Goal: Transaction & Acquisition: Purchase product/service

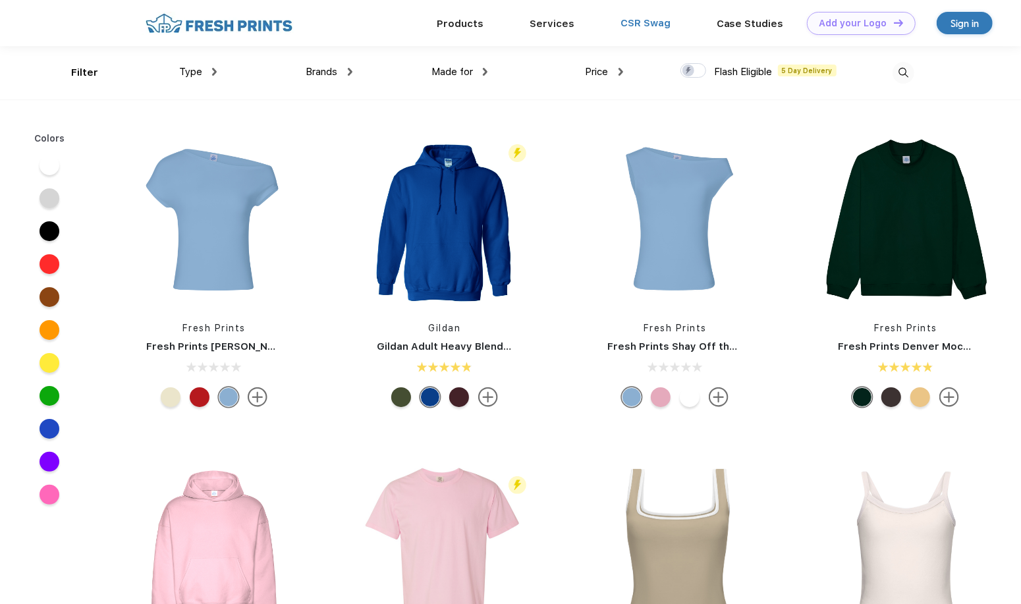
click at [624, 24] on link "CSR Swag" at bounding box center [645, 23] width 50 height 12
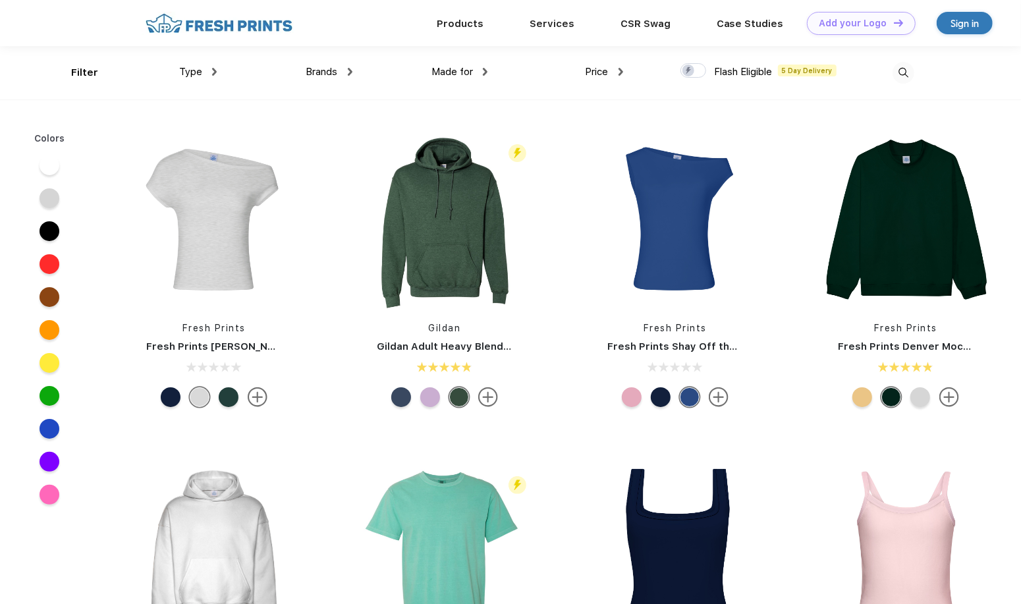
scroll to position [1, 0]
click at [204, 68] on div "Type" at bounding box center [198, 71] width 38 height 15
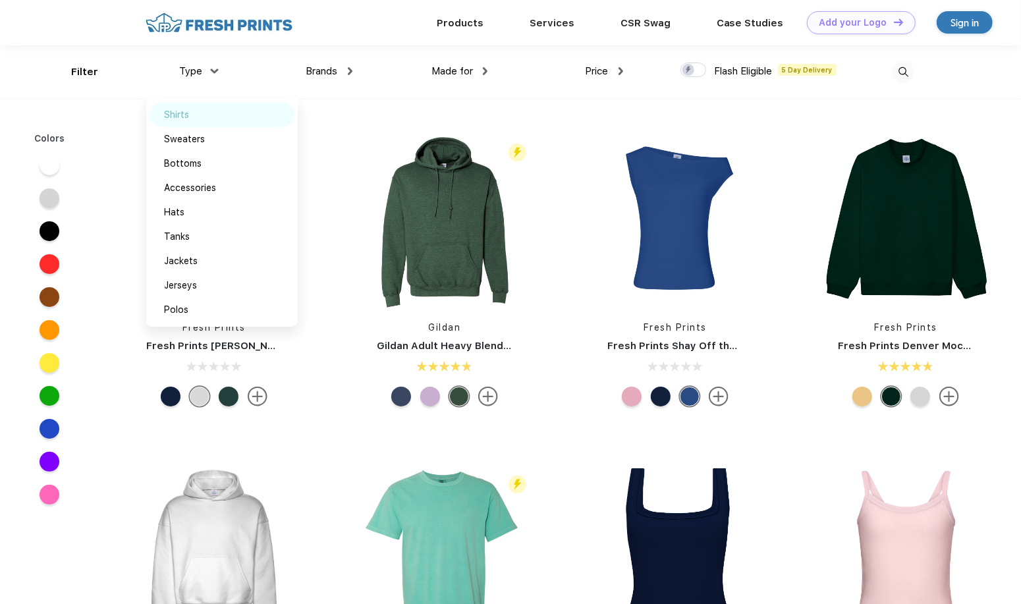
click at [179, 108] on div "Shirts" at bounding box center [176, 115] width 25 height 14
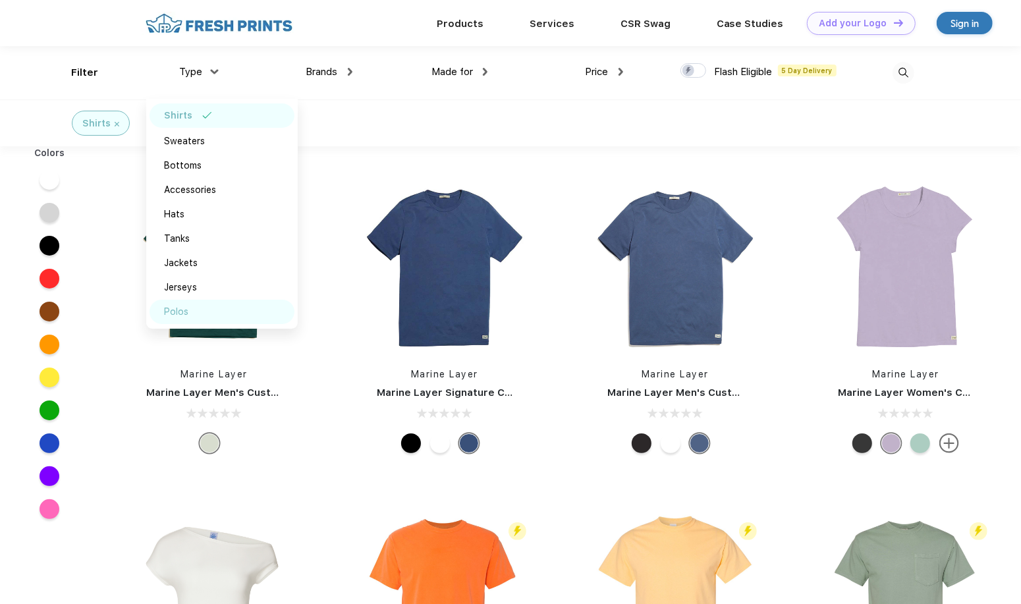
click at [177, 308] on div "Polos" at bounding box center [176, 312] width 24 height 14
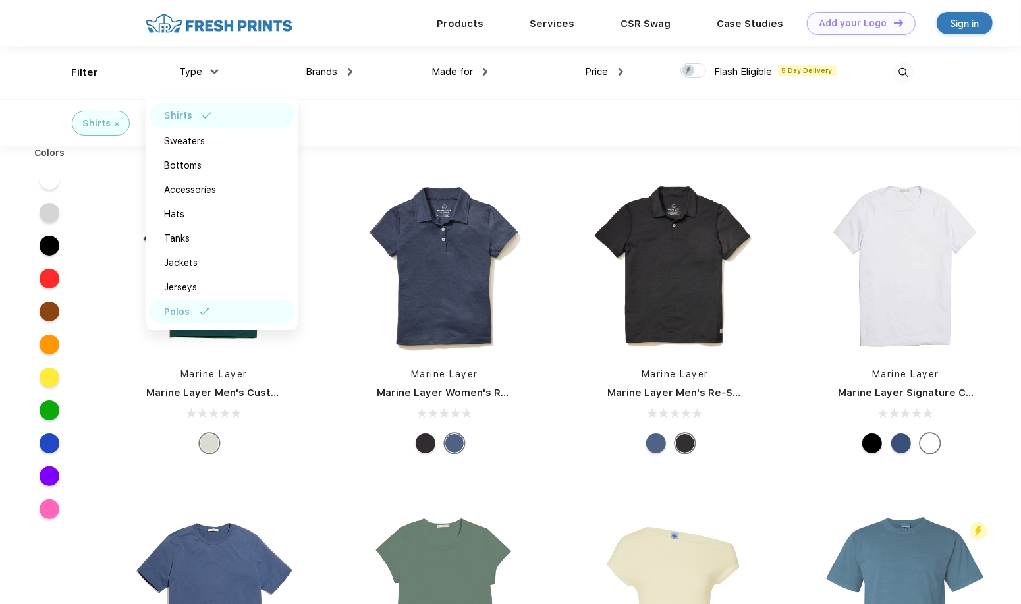
click at [340, 77] on div "Brands" at bounding box center [329, 72] width 46 height 15
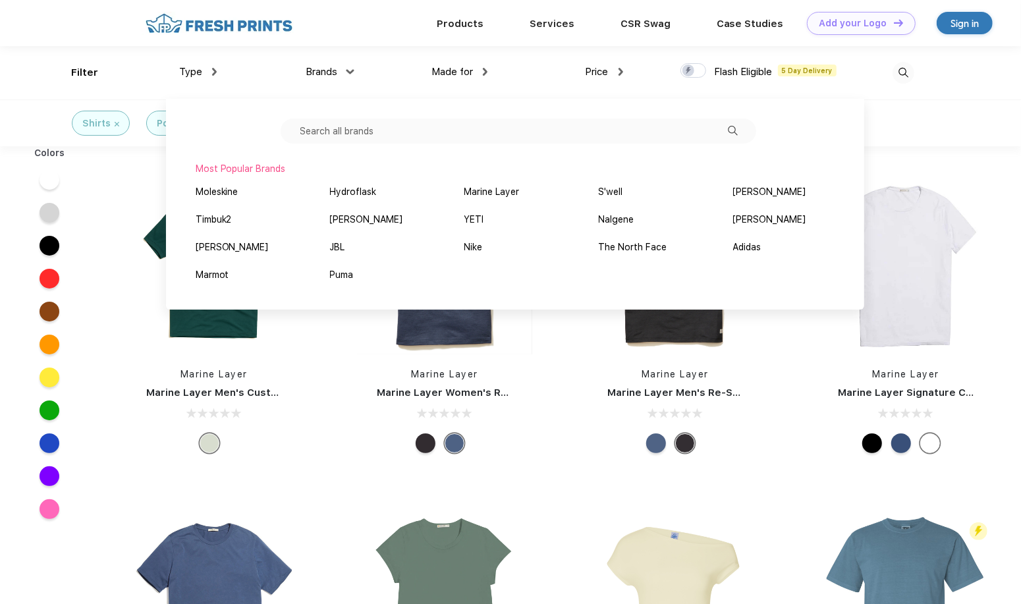
click at [444, 73] on span "Made for" at bounding box center [451, 72] width 41 height 12
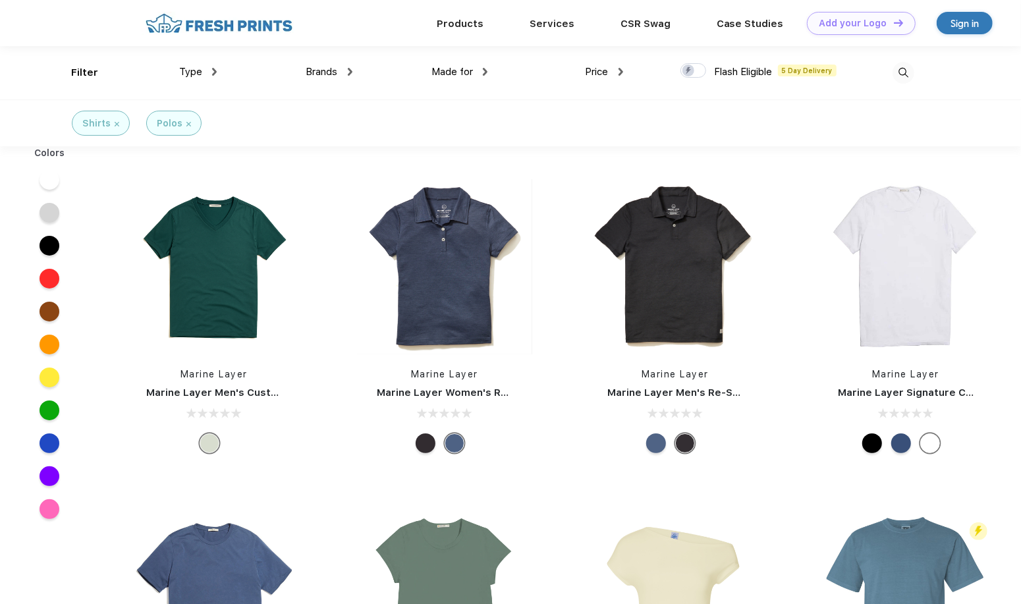
click at [447, 72] on span "Made for" at bounding box center [451, 72] width 41 height 12
click at [485, 70] on img at bounding box center [485, 72] width 5 height 8
click at [438, 161] on div "Men" at bounding box center [474, 164] width 145 height 24
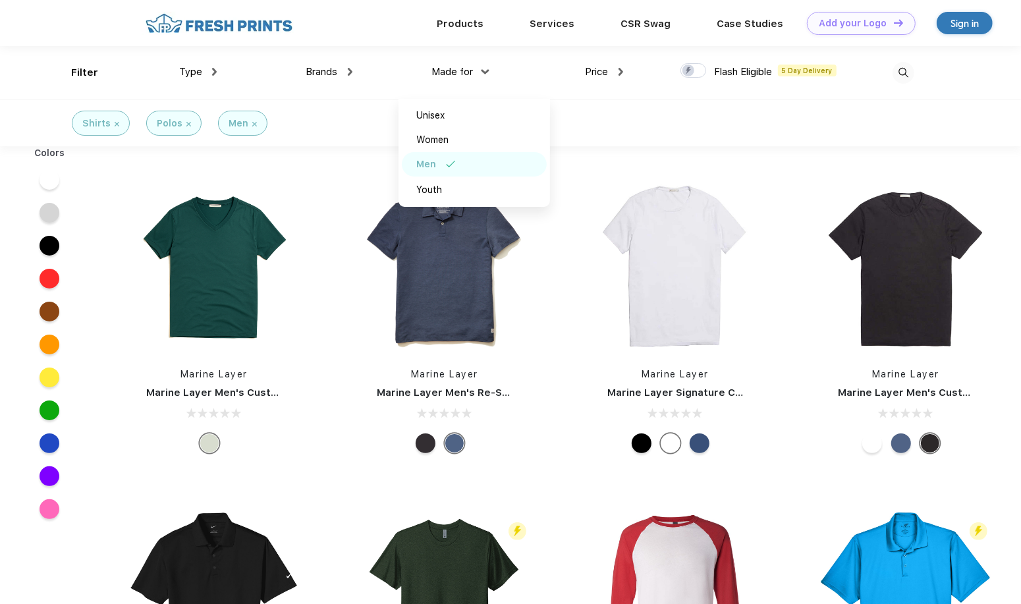
click at [611, 71] on div "Price" at bounding box center [605, 72] width 38 height 15
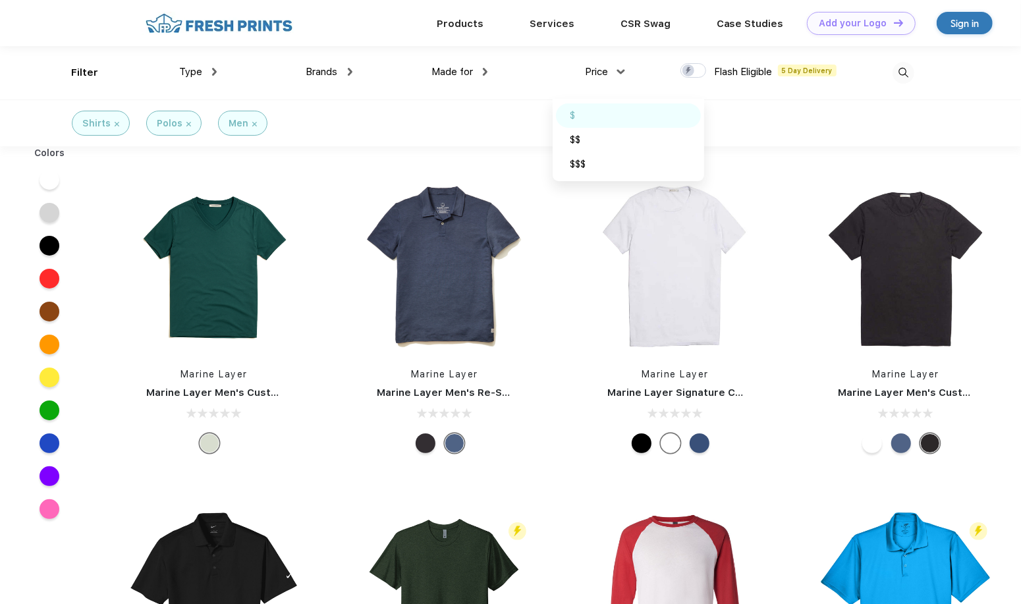
click at [582, 111] on div "$" at bounding box center [628, 115] width 145 height 24
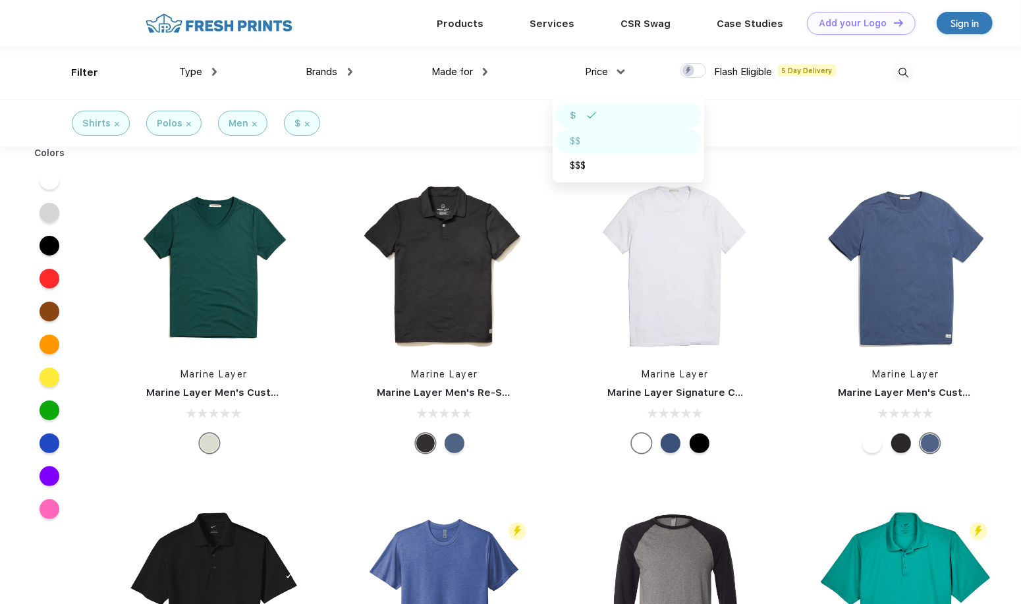
click at [584, 144] on div "$$" at bounding box center [628, 141] width 145 height 24
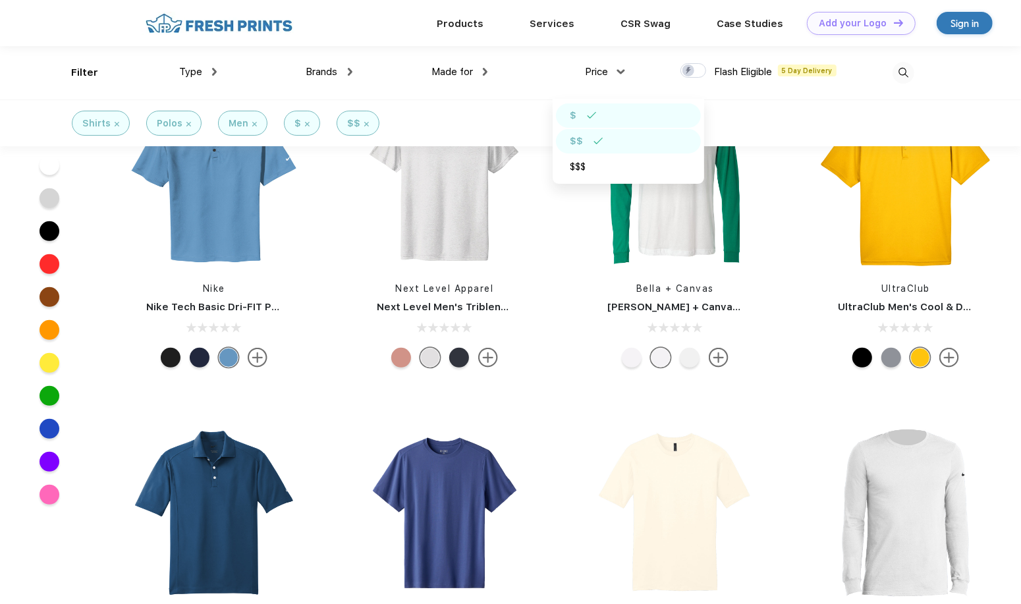
scroll to position [132, 0]
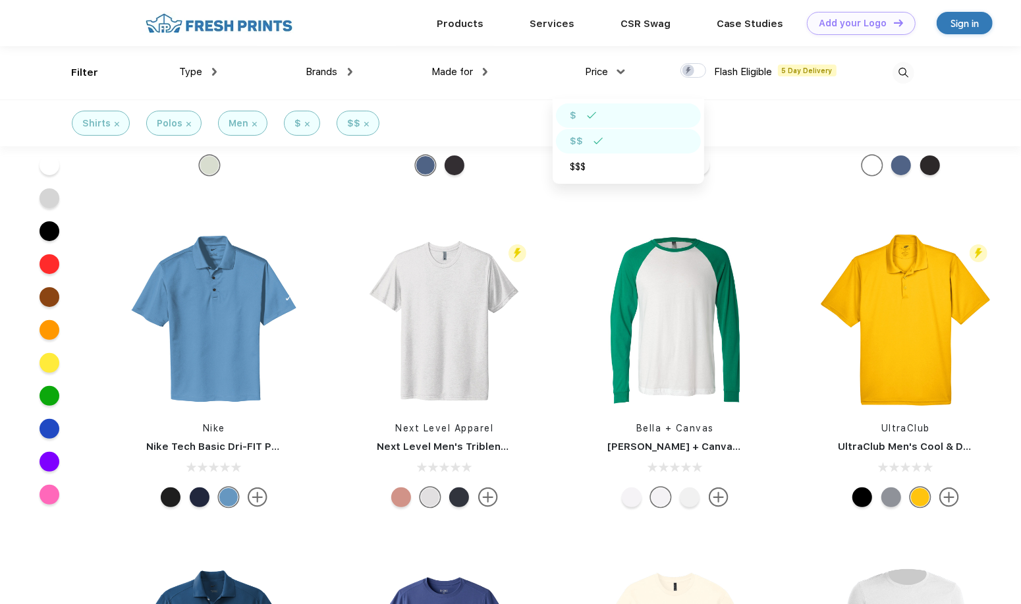
click at [214, 75] on img at bounding box center [214, 72] width 5 height 8
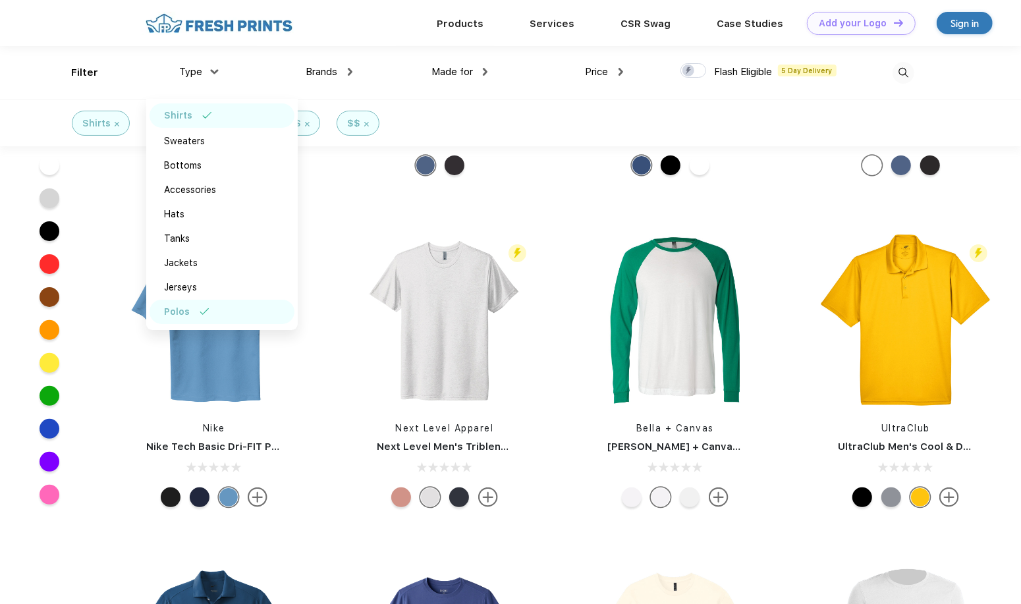
click at [194, 314] on div "Polos" at bounding box center [222, 312] width 145 height 24
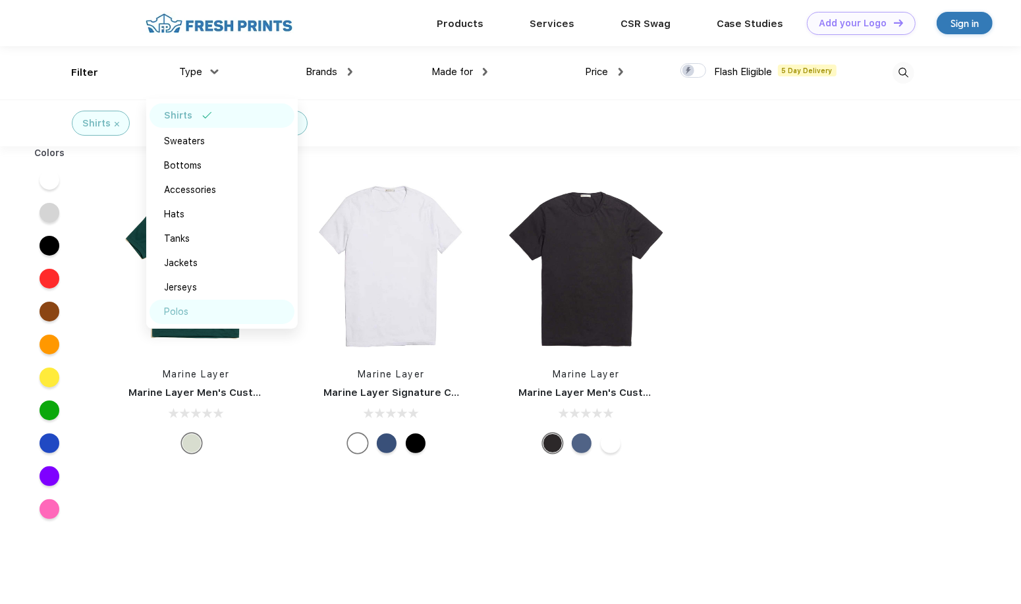
click at [177, 308] on div "Polos" at bounding box center [176, 312] width 24 height 14
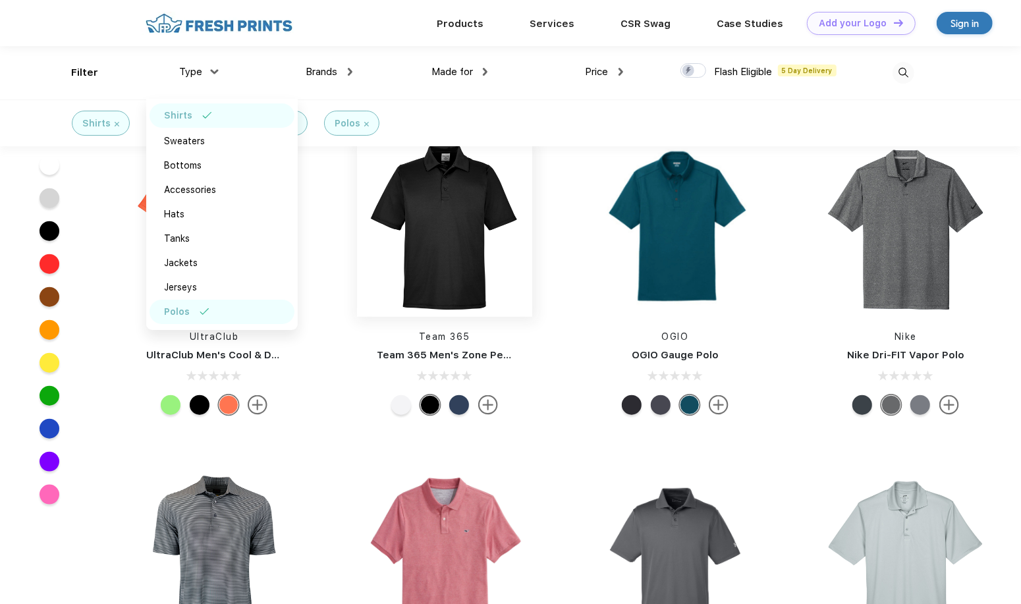
scroll to position [856, 0]
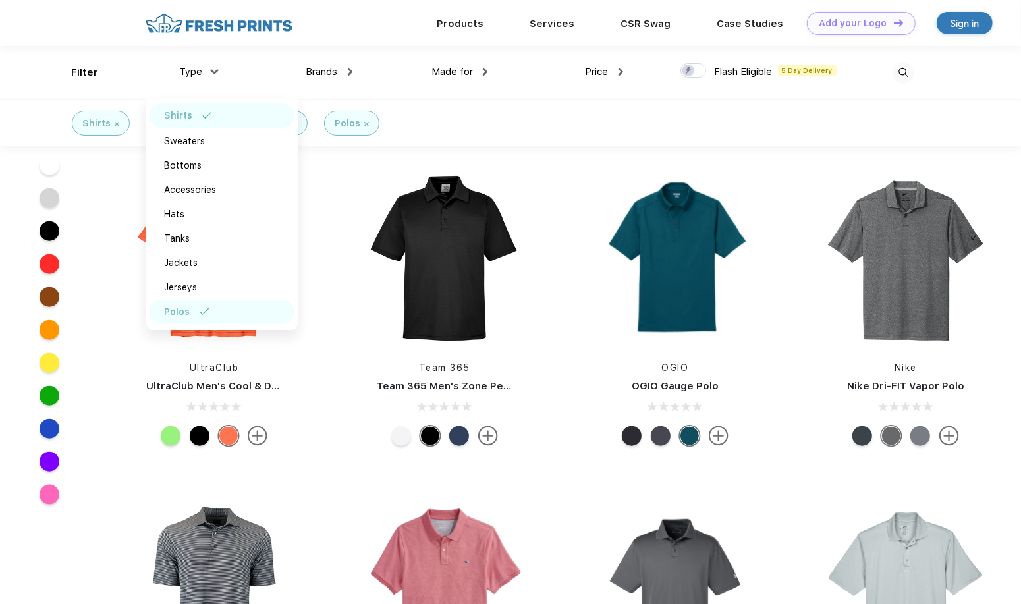
click at [487, 434] on img at bounding box center [488, 436] width 20 height 20
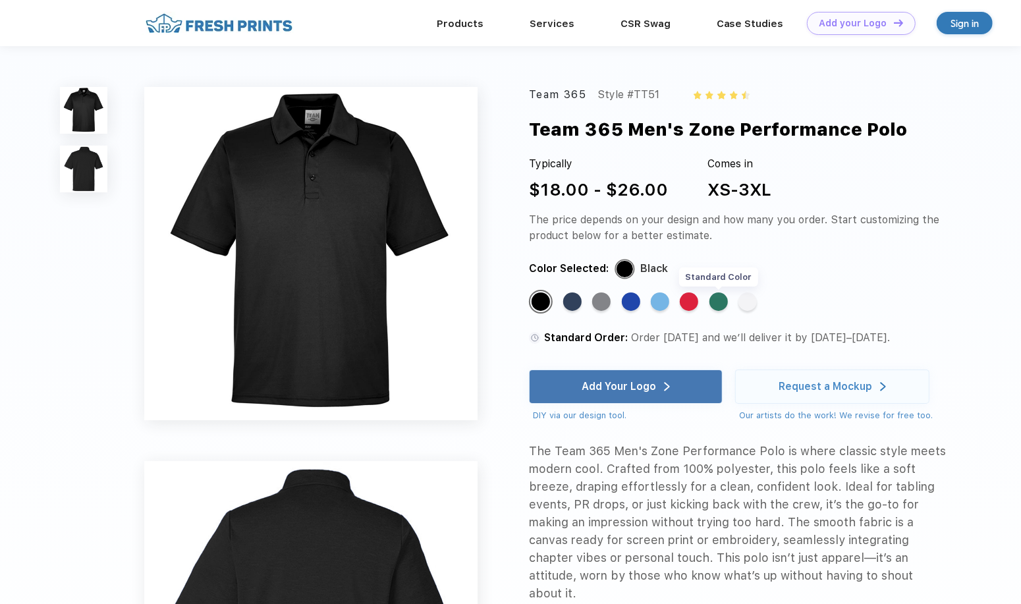
click at [715, 299] on div "Standard Color" at bounding box center [718, 301] width 18 height 18
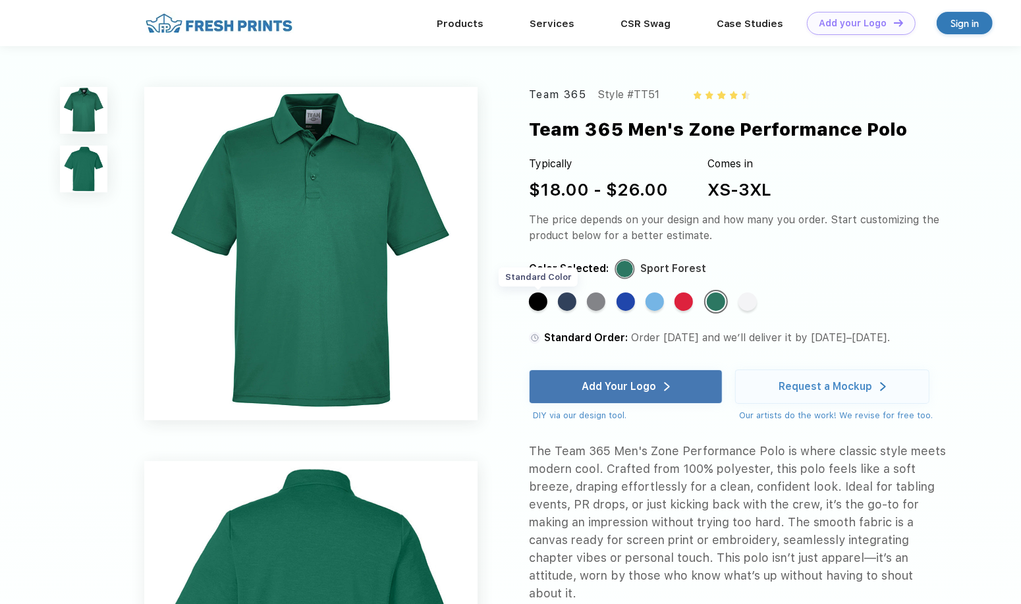
click at [539, 307] on div "Standard Color" at bounding box center [538, 301] width 18 height 18
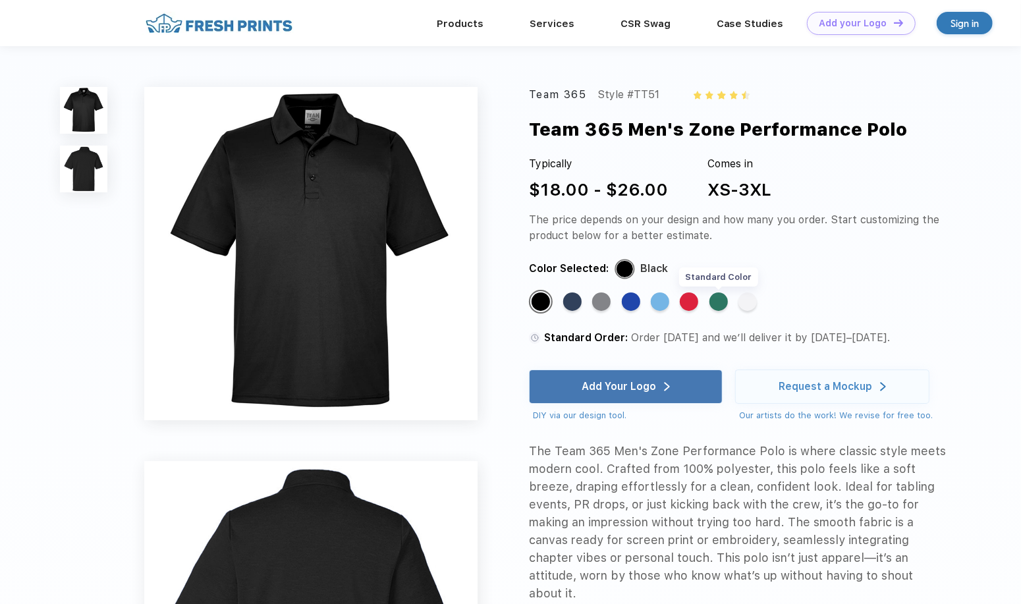
click at [721, 304] on div "Standard Color" at bounding box center [718, 301] width 18 height 18
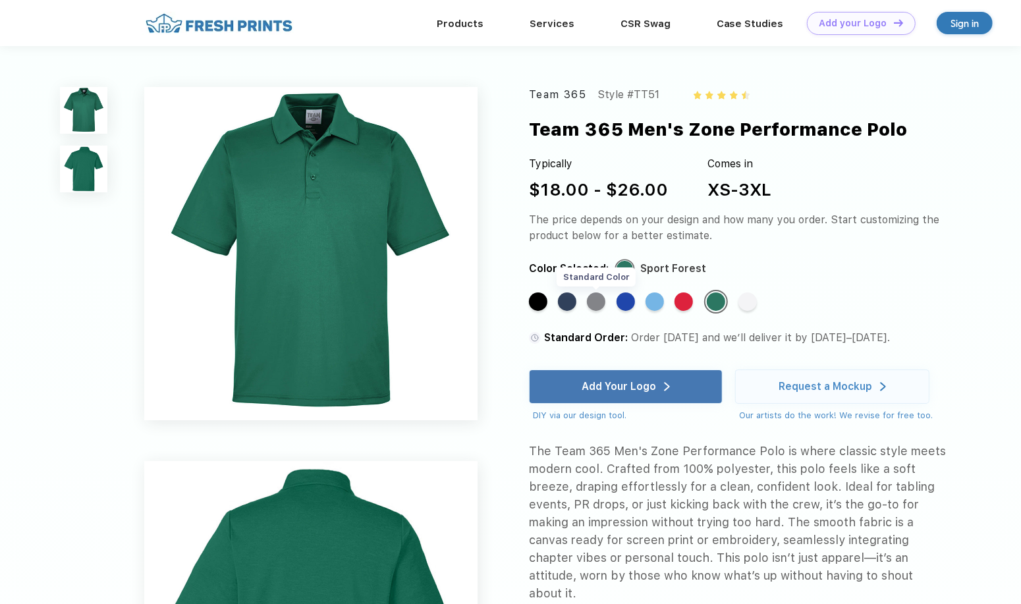
click at [599, 304] on div "Standard Color" at bounding box center [596, 301] width 18 height 18
